Goal: Task Accomplishment & Management: Manage account settings

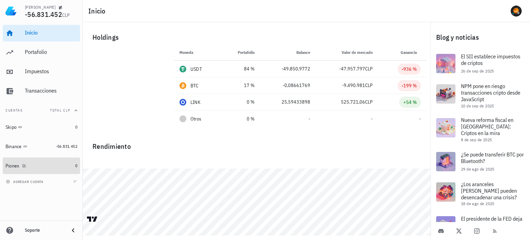
click at [48, 167] on div "Pionex" at bounding box center [39, 165] width 67 height 7
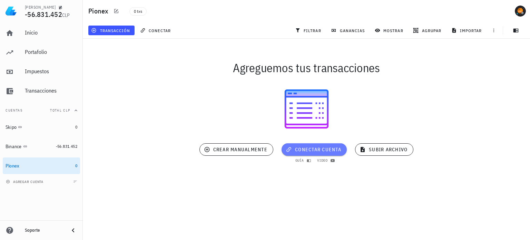
click at [308, 153] on button "conectar cuenta" at bounding box center [313, 149] width 65 height 12
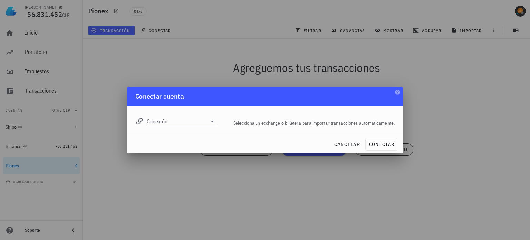
click at [204, 120] on input "Conexión" at bounding box center [177, 120] width 60 height 11
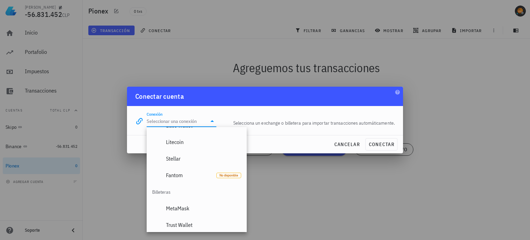
scroll to position [483, 0]
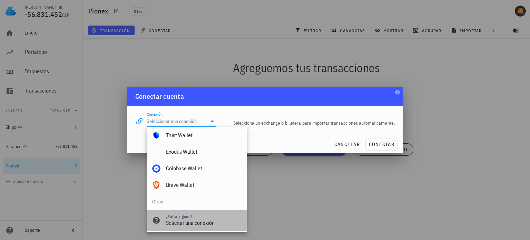
click at [197, 224] on div "Solicitar una conexión" at bounding box center [203, 222] width 75 height 7
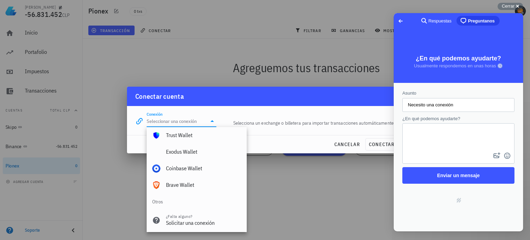
scroll to position [0, 0]
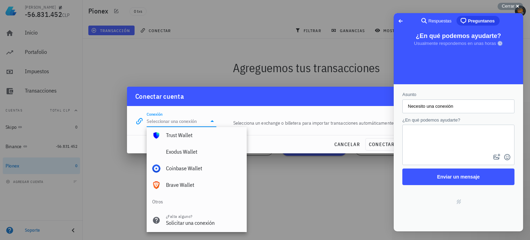
click at [442, 134] on textarea "¿En qué podemos ayudarte?" at bounding box center [458, 138] width 111 height 27
type textarea "Pionex"
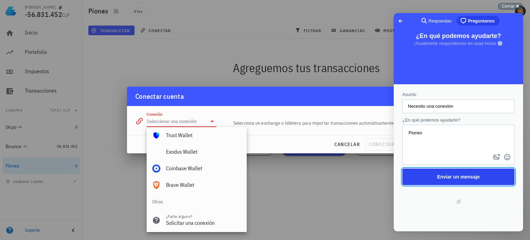
click at [456, 179] on span "Enviar un mensaje" at bounding box center [458, 177] width 43 height 6
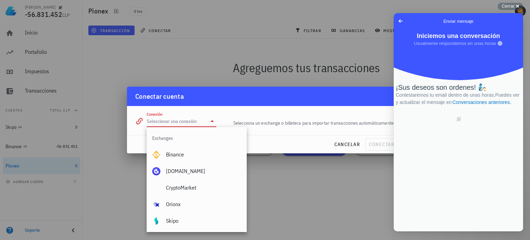
click at [342, 100] on div "Conectar cuenta" at bounding box center [265, 96] width 276 height 19
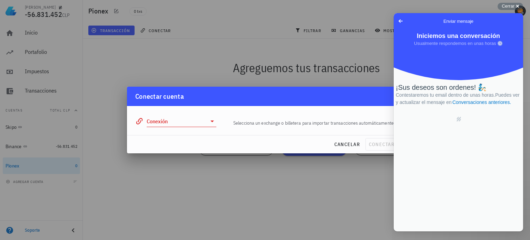
click at [402, 21] on span "Go back" at bounding box center [400, 21] width 8 height 8
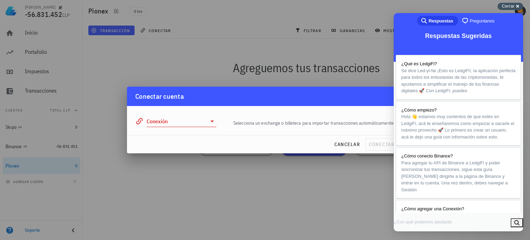
click at [517, 6] on div "Cerrar cross-small" at bounding box center [510, 6] width 26 height 7
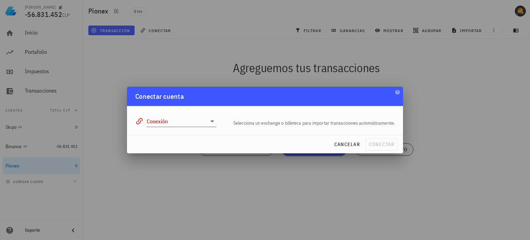
click at [166, 120] on input "Conexión" at bounding box center [177, 120] width 60 height 11
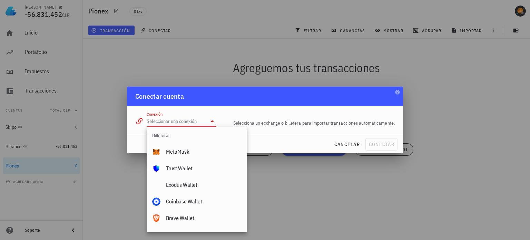
scroll to position [484, 0]
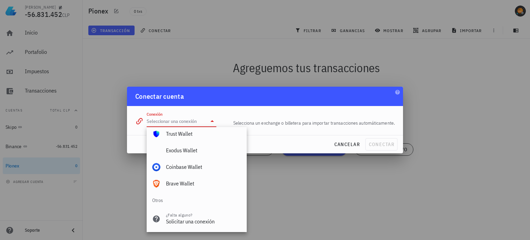
click at [331, 103] on div "Conectar cuenta" at bounding box center [265, 96] width 276 height 19
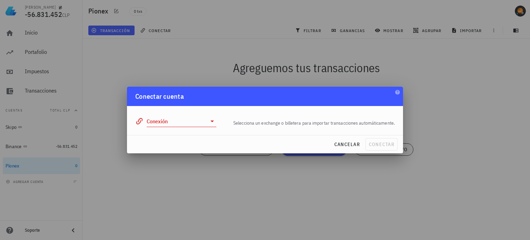
click at [203, 120] on input "Conexión" at bounding box center [177, 120] width 60 height 11
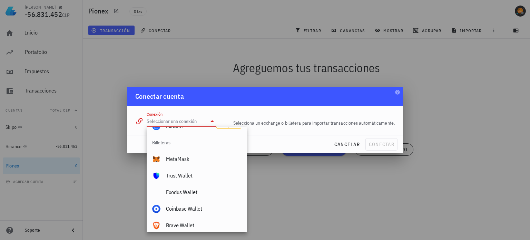
scroll to position [415, 0]
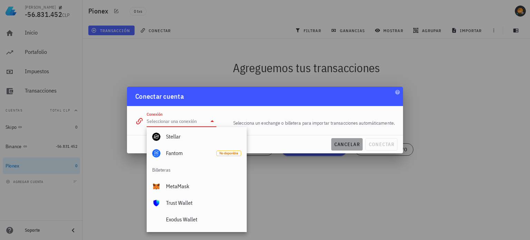
click at [342, 146] on span "cancelar" at bounding box center [347, 144] width 26 height 6
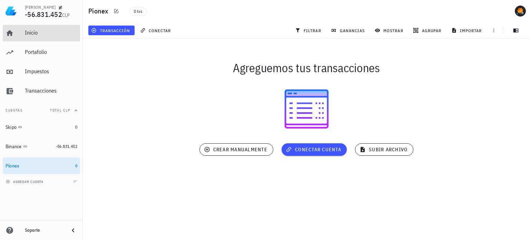
click at [34, 32] on div "Inicio" at bounding box center [51, 32] width 52 height 7
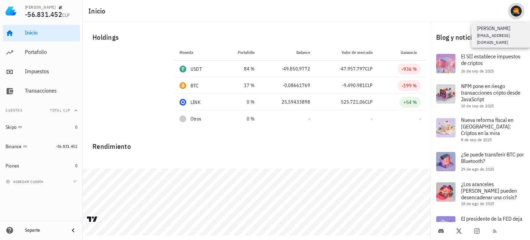
click at [516, 11] on div "avatar" at bounding box center [515, 11] width 11 height 11
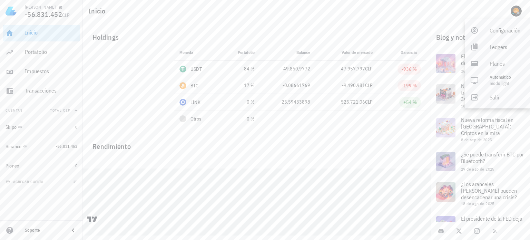
click at [317, 26] on div "Holdings Moneda Portafolio Precio Balance Valor de mercado Ganancia USDT 84 % 9…" at bounding box center [256, 76] width 347 height 109
click at [30, 182] on span "agregar cuenta" at bounding box center [25, 181] width 36 height 4
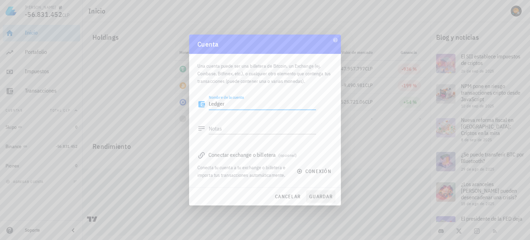
type textarea "Ledger"
click at [325, 196] on span "guardar" at bounding box center [321, 196] width 24 height 6
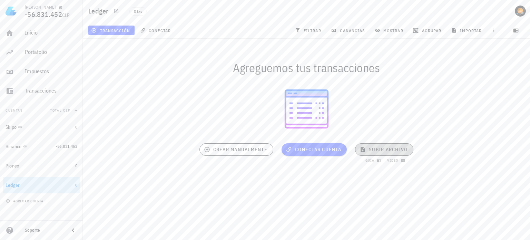
click at [389, 149] on span "subir archivo" at bounding box center [384, 149] width 47 height 6
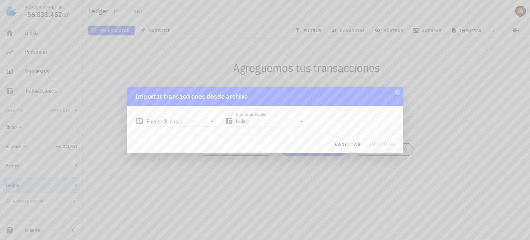
click at [281, 123] on input "Ledger" at bounding box center [266, 120] width 60 height 11
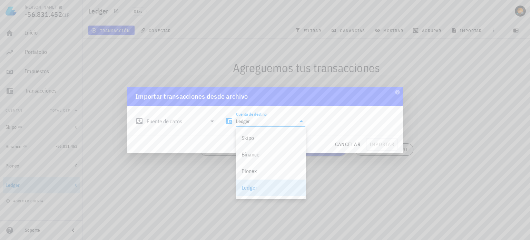
click at [234, 105] on div "Importar transacciones desde archivo" at bounding box center [265, 96] width 276 height 19
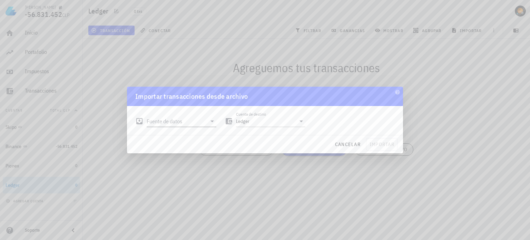
click at [201, 125] on input "Fuente de datos" at bounding box center [177, 120] width 60 height 11
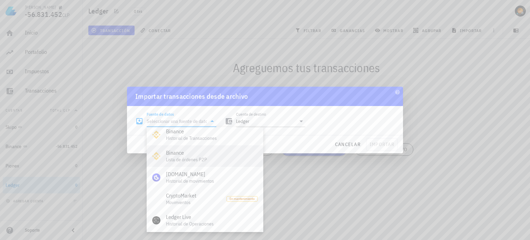
scroll to position [34, 0]
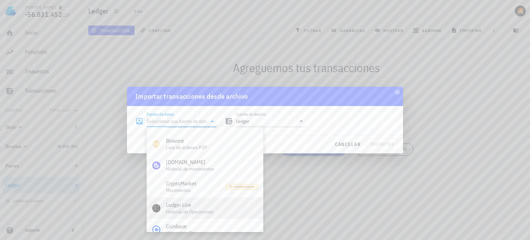
click at [218, 206] on div "Ledger Live" at bounding box center [212, 204] width 92 height 7
type input "Ledger Live"
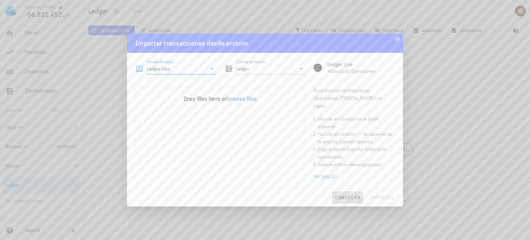
click at [345, 194] on span "cancelar" at bounding box center [347, 197] width 26 height 6
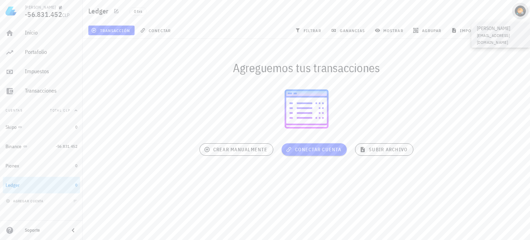
click at [522, 11] on div "avatar" at bounding box center [519, 11] width 11 height 11
drag, startPoint x: 420, startPoint y: 85, endPoint x: 403, endPoint y: 84, distance: 17.0
click at [420, 85] on div at bounding box center [306, 109] width 447 height 52
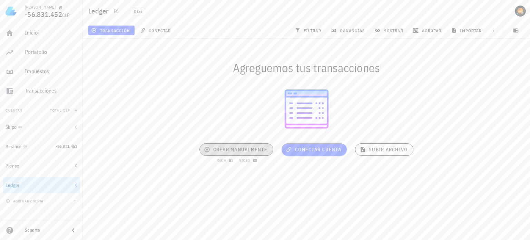
click at [239, 143] on button "crear manualmente" at bounding box center [236, 149] width 74 height 12
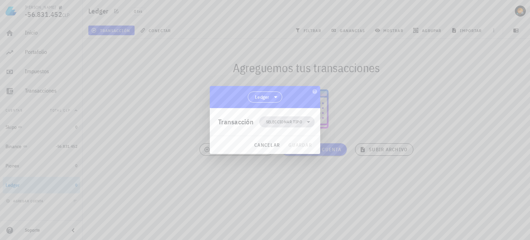
click at [301, 122] on span "Seleccionar tipo" at bounding box center [284, 121] width 36 height 7
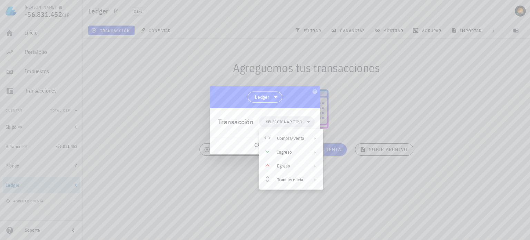
click at [292, 93] on div "Ledger" at bounding box center [265, 97] width 110 height 22
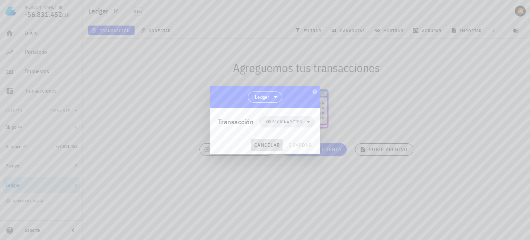
click at [265, 147] on span "cancelar" at bounding box center [267, 145] width 26 height 6
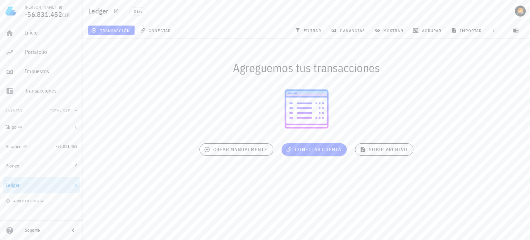
click at [125, 143] on div "Agreguemos tus transacciones conectar cuenta crear manualmente subir archivo" at bounding box center [306, 109] width 455 height 151
click at [47, 125] on div "Skipo" at bounding box center [39, 127] width 67 height 7
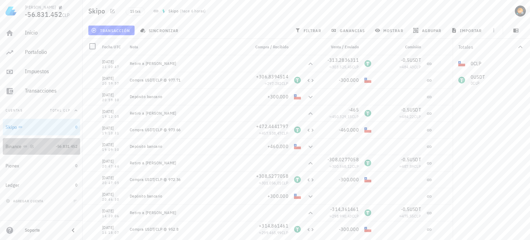
click at [35, 144] on div "Binance" at bounding box center [30, 146] width 48 height 7
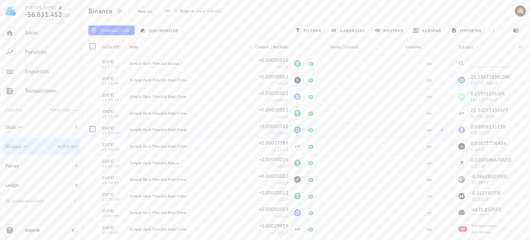
click at [330, 132] on div at bounding box center [339, 129] width 44 height 17
click at [284, 129] on div "+0,00002731 ≈ 0,57 CLP" at bounding box center [269, 129] width 44 height 17
click at [295, 130] on div "LINK-icon" at bounding box center [297, 129] width 7 height 7
click at [30, 29] on div "Inicio" at bounding box center [51, 33] width 52 height 16
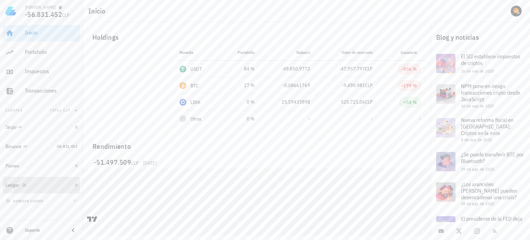
drag, startPoint x: 33, startPoint y: 185, endPoint x: 55, endPoint y: 183, distance: 21.8
click at [33, 185] on div "Ledger" at bounding box center [39, 185] width 67 height 7
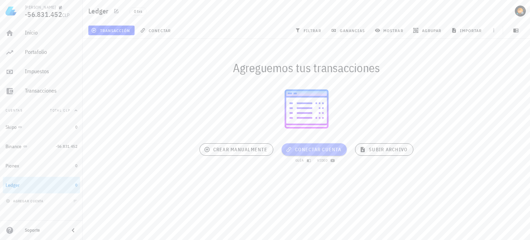
click at [312, 148] on span "conectar cuenta" at bounding box center [314, 149] width 54 height 6
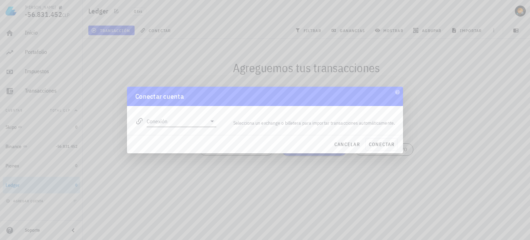
click at [181, 124] on input "Conexión" at bounding box center [177, 120] width 60 height 11
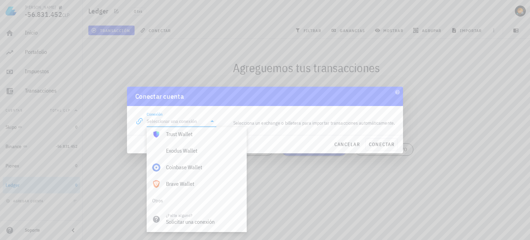
scroll to position [484, 0]
click at [350, 110] on div "Conexión editar Selecciona un exchange o billetera para importar transacciones …" at bounding box center [265, 118] width 268 height 25
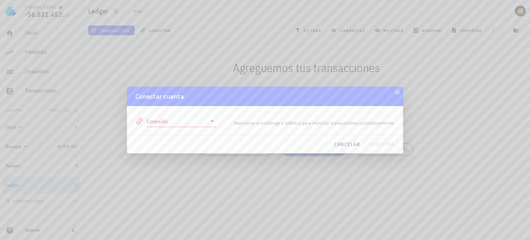
click at [219, 125] on div "Conexión" at bounding box center [175, 118] width 89 height 25
click at [341, 144] on span "cancelar" at bounding box center [347, 144] width 26 height 6
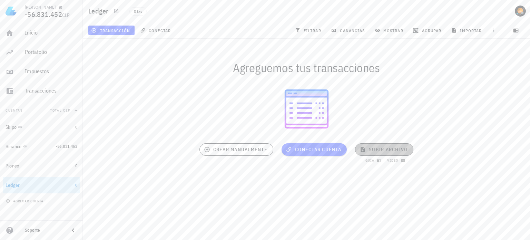
click at [394, 148] on span "subir archivo" at bounding box center [384, 149] width 47 height 6
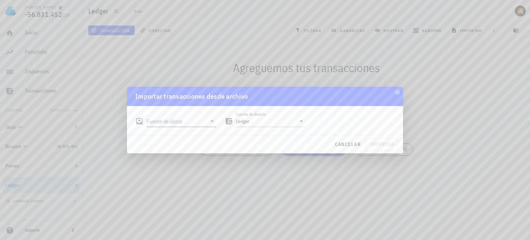
click at [195, 123] on input "Fuente de datos" at bounding box center [177, 120] width 60 height 11
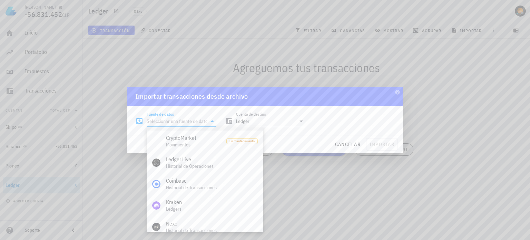
scroll to position [69, 0]
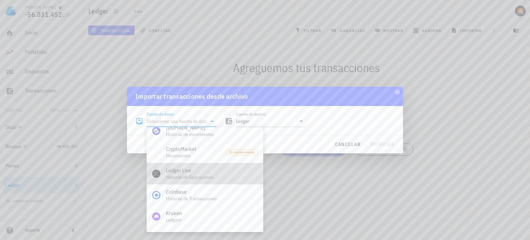
click at [245, 174] on div "Historial de Operaciones" at bounding box center [212, 177] width 92 height 6
type input "Ledger Live"
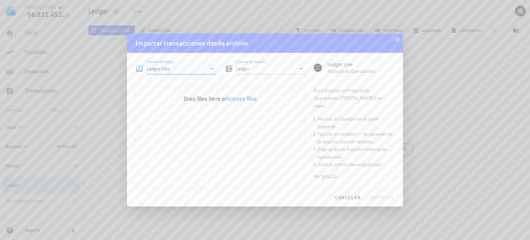
click at [277, 101] on div "Drop files here or browse files" at bounding box center [220, 99] width 164 height 8
click at [302, 73] on icon at bounding box center [301, 68] width 8 height 8
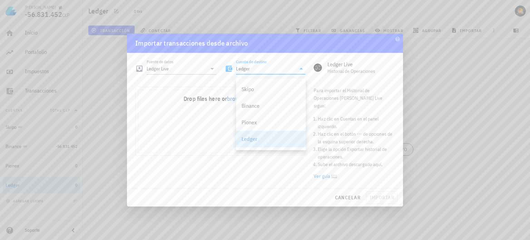
click at [194, 125] on div "Uppy Dashboard" at bounding box center [220, 128] width 164 height 47
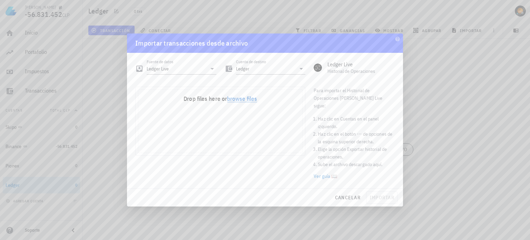
click at [246, 101] on button "browse files" at bounding box center [242, 99] width 30 height 6
click at [248, 128] on div "Uppy Dashboard" at bounding box center [220, 128] width 164 height 47
click at [347, 194] on span "cancelar" at bounding box center [347, 197] width 26 height 6
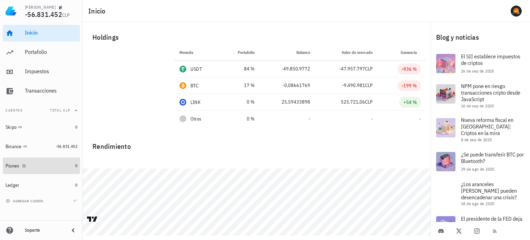
drag, startPoint x: 20, startPoint y: 164, endPoint x: 110, endPoint y: 160, distance: 89.4
click at [20, 164] on div at bounding box center [22, 165] width 7 height 6
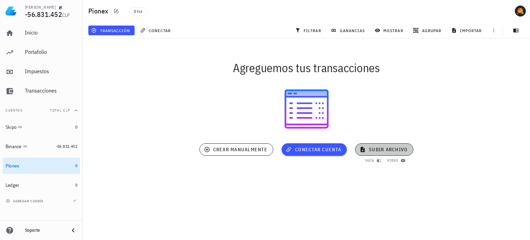
click at [390, 151] on span "subir archivo" at bounding box center [384, 149] width 47 height 6
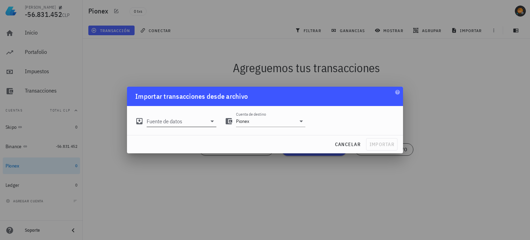
click at [187, 123] on input "Fuente de datos" at bounding box center [177, 120] width 60 height 11
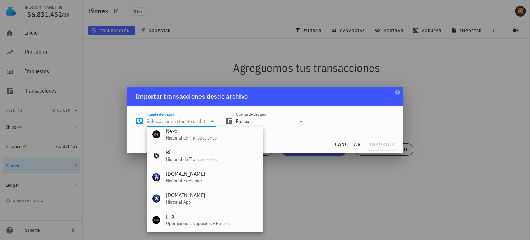
scroll to position [288, 0]
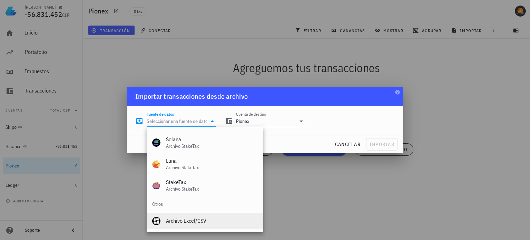
click at [210, 218] on div "Archivo Excel/CSV" at bounding box center [212, 220] width 92 height 7
type input "Archivo Excel/CSV"
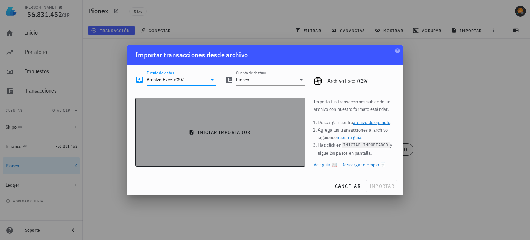
click at [230, 132] on span "iniciar importador" at bounding box center [220, 132] width 158 height 6
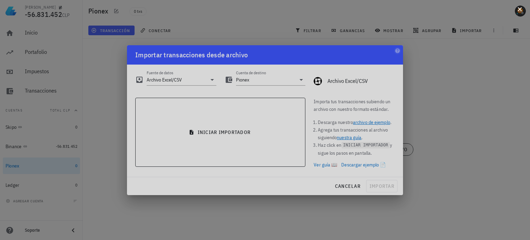
click at [520, 10] on button at bounding box center [519, 8] width 7 height 7
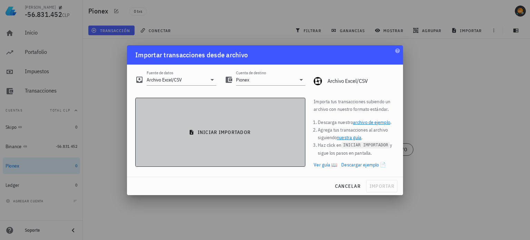
click at [227, 130] on span "iniciar importador" at bounding box center [220, 132] width 158 height 6
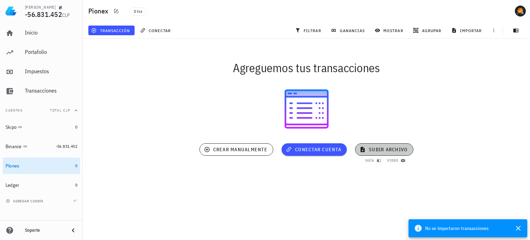
click at [386, 150] on span "subir archivo" at bounding box center [384, 149] width 47 height 6
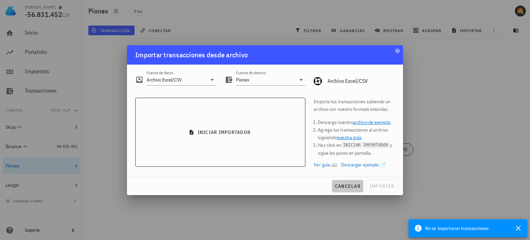
click at [353, 185] on span "cancelar" at bounding box center [347, 186] width 26 height 6
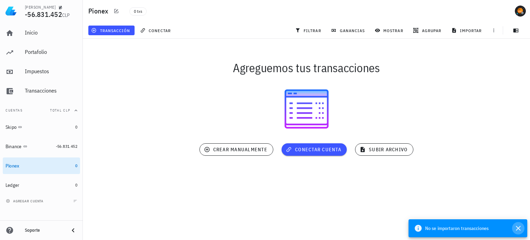
click at [516, 228] on icon "button" at bounding box center [518, 228] width 8 height 8
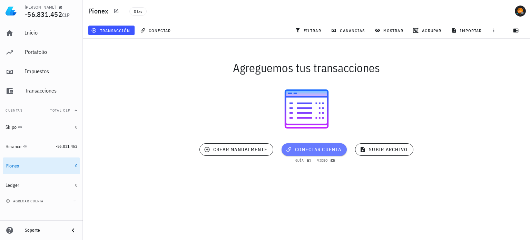
click at [319, 147] on span "conectar cuenta" at bounding box center [314, 149] width 54 height 6
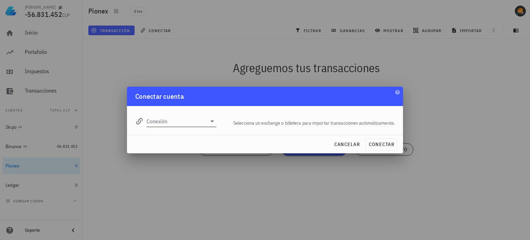
click at [183, 118] on input "Conexión" at bounding box center [177, 120] width 60 height 11
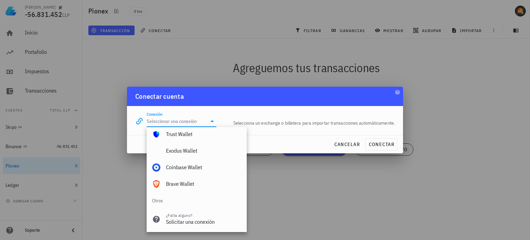
scroll to position [484, 0]
click at [341, 143] on span "cancelar" at bounding box center [347, 144] width 26 height 6
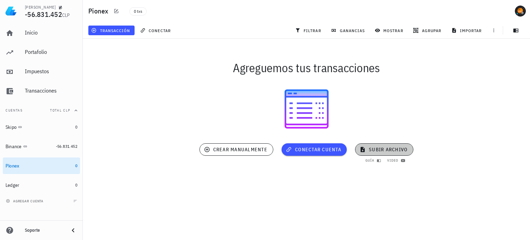
click at [390, 145] on button "subir archivo" at bounding box center [384, 149] width 58 height 12
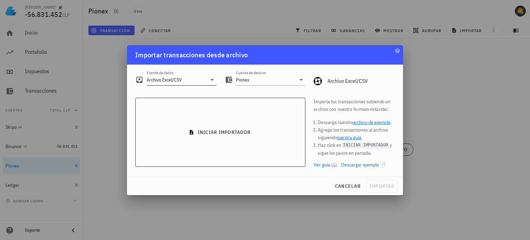
click at [200, 81] on input "Archivo Excel/CSV" at bounding box center [177, 79] width 60 height 11
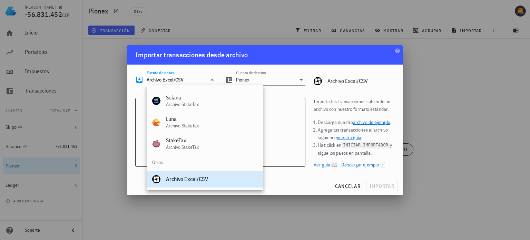
click at [206, 180] on div "Archivo Excel/CSV" at bounding box center [212, 178] width 92 height 7
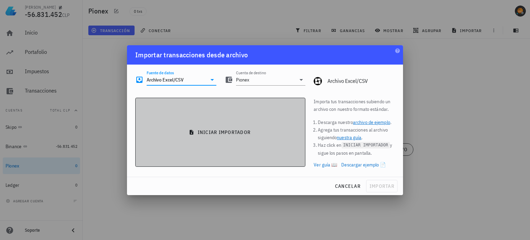
click at [232, 129] on span "iniciar importador" at bounding box center [220, 132] width 158 height 6
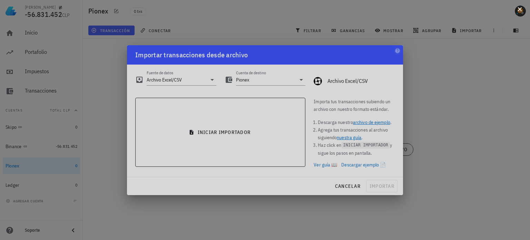
click at [520, 8] on button at bounding box center [519, 8] width 7 height 7
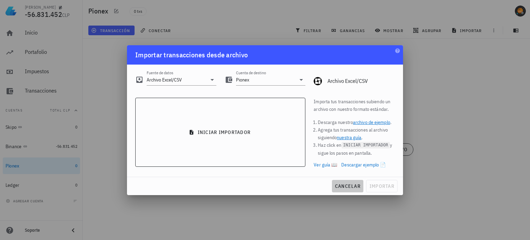
click at [349, 186] on span "cancelar" at bounding box center [347, 186] width 26 height 6
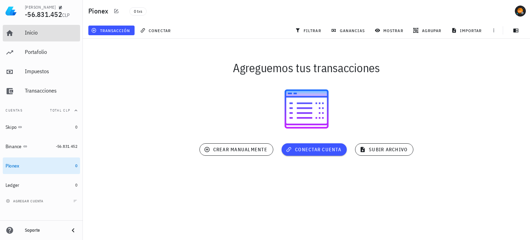
click at [38, 32] on div "Inicio" at bounding box center [51, 32] width 52 height 7
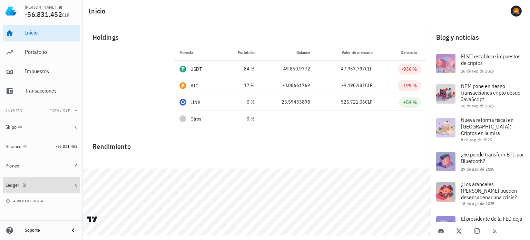
click at [34, 184] on div "Ledger" at bounding box center [39, 185] width 67 height 7
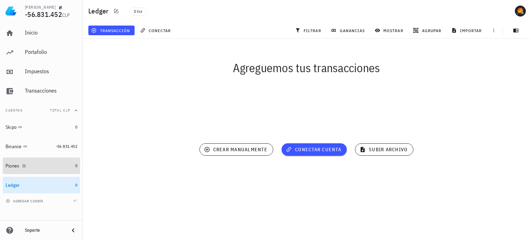
click at [51, 162] on div "Pionex" at bounding box center [39, 165] width 67 height 15
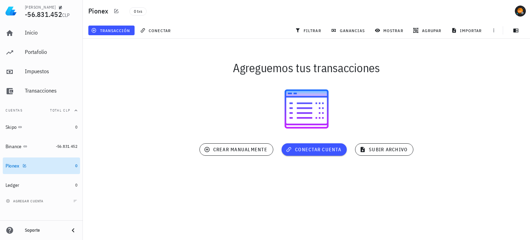
click at [46, 166] on div "Pionex" at bounding box center [39, 165] width 67 height 7
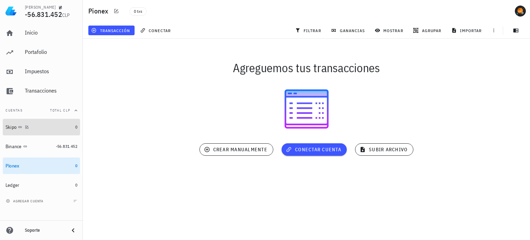
click at [61, 124] on div "Skipo" at bounding box center [39, 127] width 67 height 7
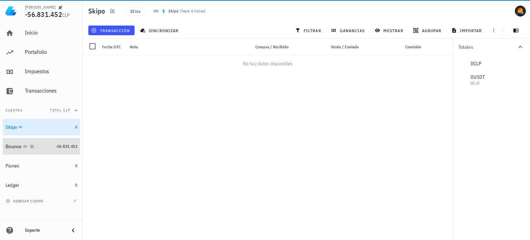
click at [47, 147] on div "Binance" at bounding box center [30, 146] width 48 height 7
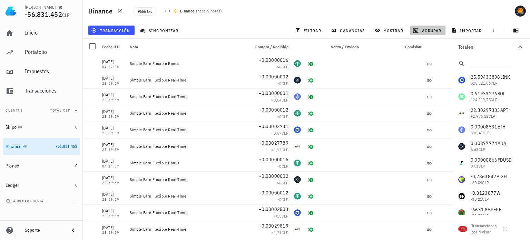
click at [432, 30] on span "agrupar" at bounding box center [427, 31] width 27 height 6
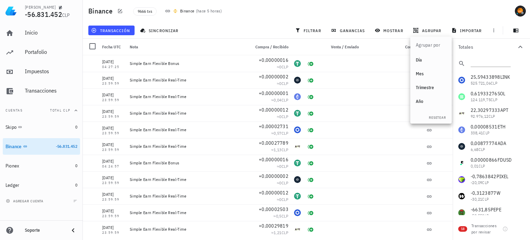
click at [248, 30] on div "transacción sincronizar filtrar ganancias mostrar [GEOGRAPHIC_DATA] importar" at bounding box center [306, 30] width 439 height 17
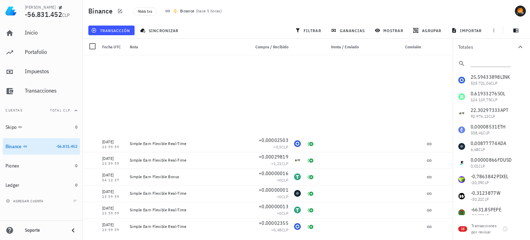
scroll to position [241, 0]
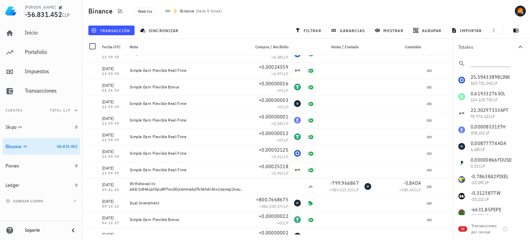
click at [429, 9] on div "Binance 9666 txs Binance ( hace 5 horas )" at bounding box center [306, 11] width 447 height 22
click at [229, 27] on div "transacción sincronizar filtrar ganancias mostrar [GEOGRAPHIC_DATA] importar" at bounding box center [306, 30] width 439 height 17
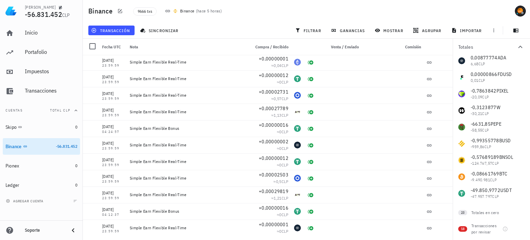
scroll to position [94, 0]
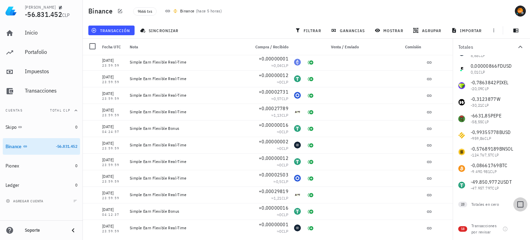
click at [517, 204] on div at bounding box center [520, 204] width 12 height 12
checkbox input "true"
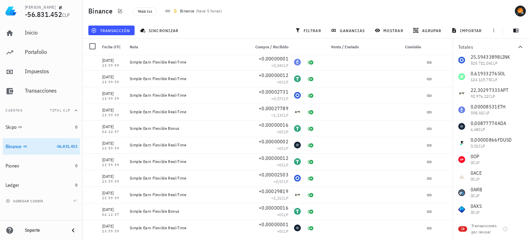
scroll to position [0, 0]
